Goal: Task Accomplishment & Management: Use online tool/utility

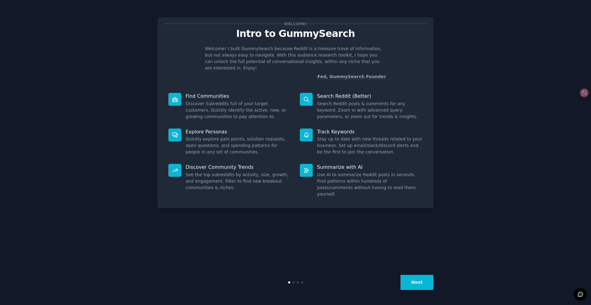
click at [419, 276] on button "Next" at bounding box center [416, 282] width 33 height 15
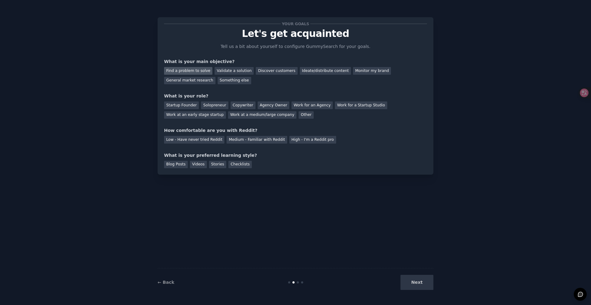
click at [193, 71] on div "Find a problem to solve" at bounding box center [188, 71] width 48 height 8
click at [268, 71] on div "Discover customers" at bounding box center [277, 71] width 42 height 8
click at [204, 70] on div "Find a problem to solve" at bounding box center [188, 71] width 48 height 8
click at [363, 117] on div "Startup Founder Solopreneur Copywriter Agency Owner Work for an Agency Work for…" at bounding box center [295, 108] width 263 height 19
click at [175, 118] on div "Work at an early stage startup" at bounding box center [195, 115] width 62 height 8
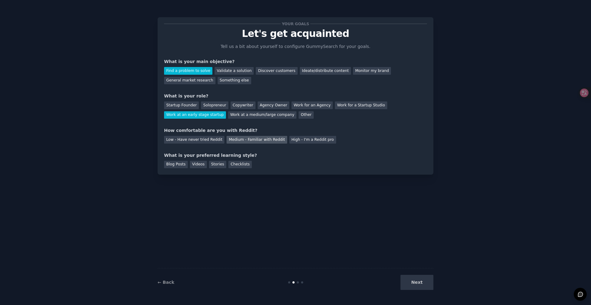
click at [272, 141] on div "Medium - Familiar with Reddit" at bounding box center [257, 140] width 60 height 8
drag, startPoint x: 188, startPoint y: 155, endPoint x: 247, endPoint y: 156, distance: 59.4
click at [247, 156] on div "What is your preferred learning style?" at bounding box center [295, 155] width 263 height 6
click at [252, 152] on div "What is your preferred learning style?" at bounding box center [295, 155] width 263 height 6
click at [178, 163] on div "Blog Posts" at bounding box center [176, 165] width 24 height 8
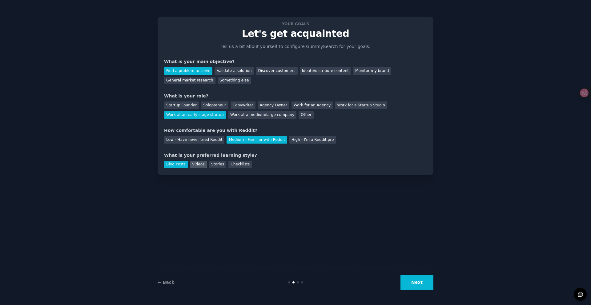
click at [201, 163] on div "Videos" at bounding box center [198, 165] width 17 height 8
click at [183, 164] on div "Blog Posts" at bounding box center [176, 165] width 24 height 8
click at [427, 285] on button "Next" at bounding box center [416, 282] width 33 height 15
click at [376, 198] on div "Your goals Let's get acquainted Tell us a bit about yourself to configure Gummy…" at bounding box center [296, 153] width 276 height 288
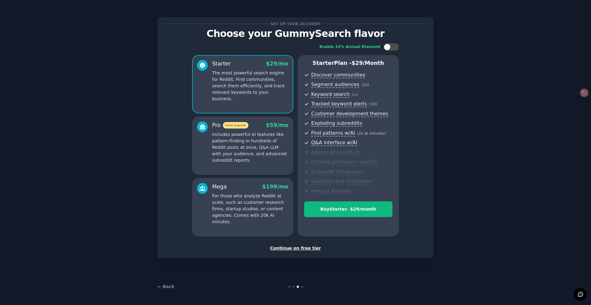
click at [298, 248] on div "Continue on free tier" at bounding box center [295, 248] width 263 height 6
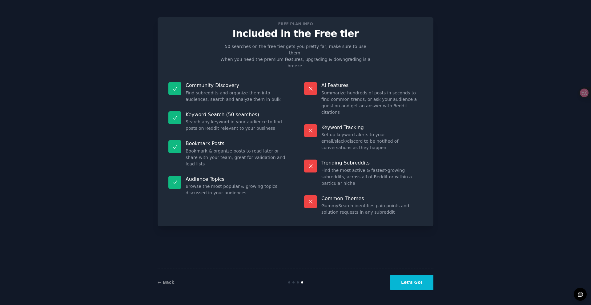
click at [420, 283] on button "Let's Go!" at bounding box center [411, 282] width 43 height 15
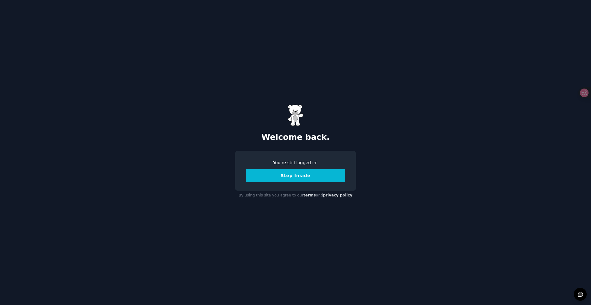
click at [330, 175] on button "Step Inside" at bounding box center [295, 175] width 99 height 13
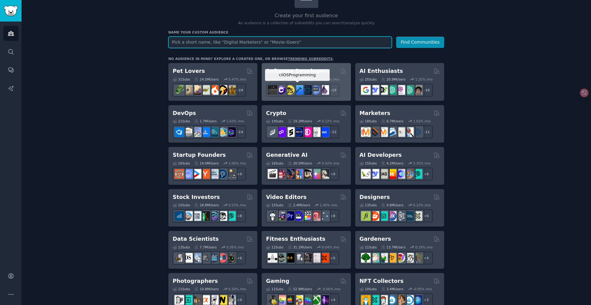
scroll to position [58, 0]
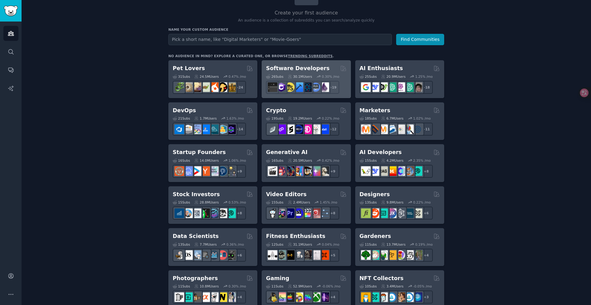
click at [276, 68] on h2 "Software Developers" at bounding box center [297, 69] width 63 height 8
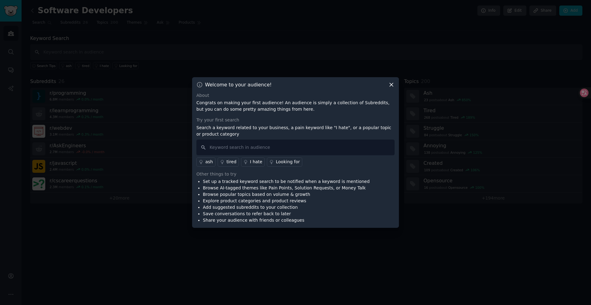
drag, startPoint x: 211, startPoint y: 103, endPoint x: 269, endPoint y: 107, distance: 58.0
click at [269, 107] on p "Congrats on making your first audience! An audience is simply a collection of S…" at bounding box center [295, 106] width 198 height 13
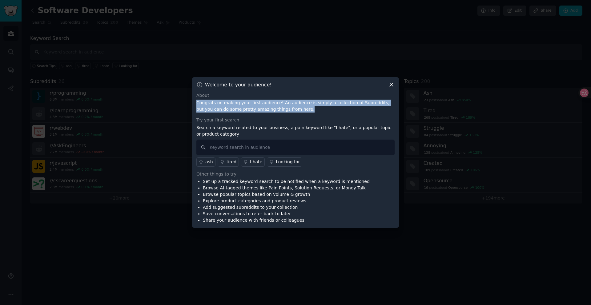
drag, startPoint x: 290, startPoint y: 111, endPoint x: 195, endPoint y: 104, distance: 94.4
click at [195, 104] on div "Welcome to your audience! About Congrats on making your first audience! An audi…" at bounding box center [295, 152] width 207 height 151
click at [200, 111] on span "button" at bounding box center [200, 111] width 0 height 0
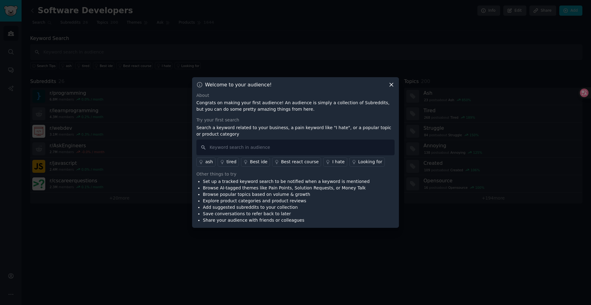
click at [308, 46] on div at bounding box center [295, 152] width 591 height 305
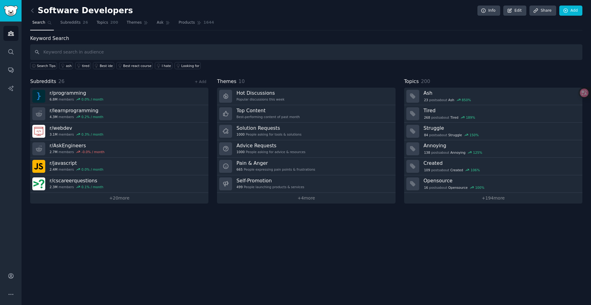
click at [39, 28] on link "Search" at bounding box center [42, 24] width 24 height 13
click at [40, 23] on span "Search" at bounding box center [38, 23] width 13 height 6
click at [36, 14] on link at bounding box center [34, 11] width 8 height 10
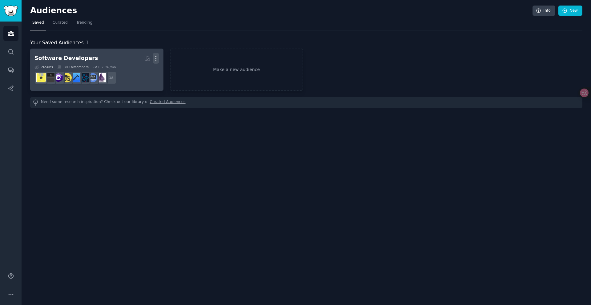
click at [156, 57] on icon "button" at bounding box center [156, 58] width 6 height 6
click at [143, 72] on p "Delete" at bounding box center [139, 71] width 14 height 6
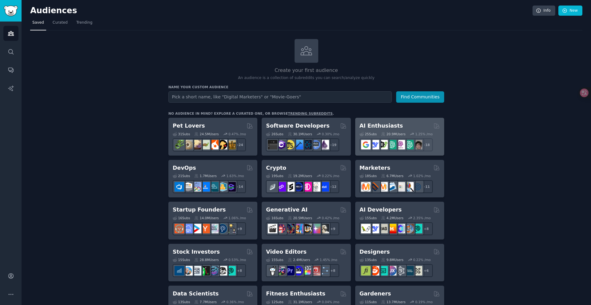
click at [408, 123] on div "AI Enthusiasts" at bounding box center [400, 126] width 80 height 8
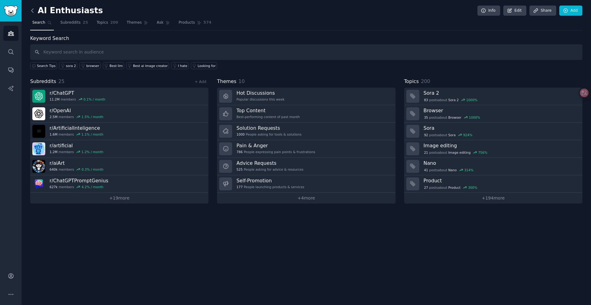
click at [30, 10] on icon at bounding box center [32, 10] width 6 height 6
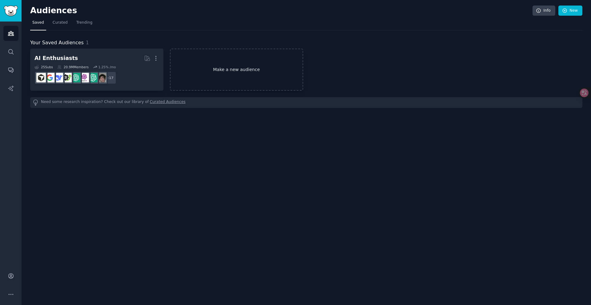
click at [233, 69] on link "Make a new audience" at bounding box center [236, 70] width 133 height 42
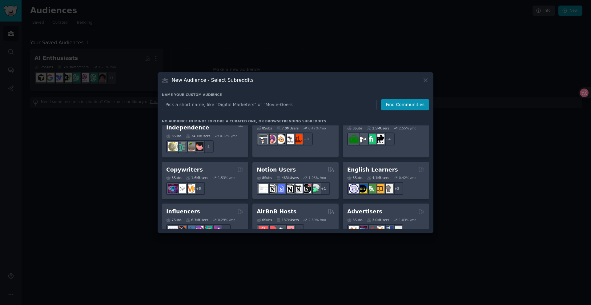
scroll to position [360, 0]
